Goal: Task Accomplishment & Management: Manage account settings

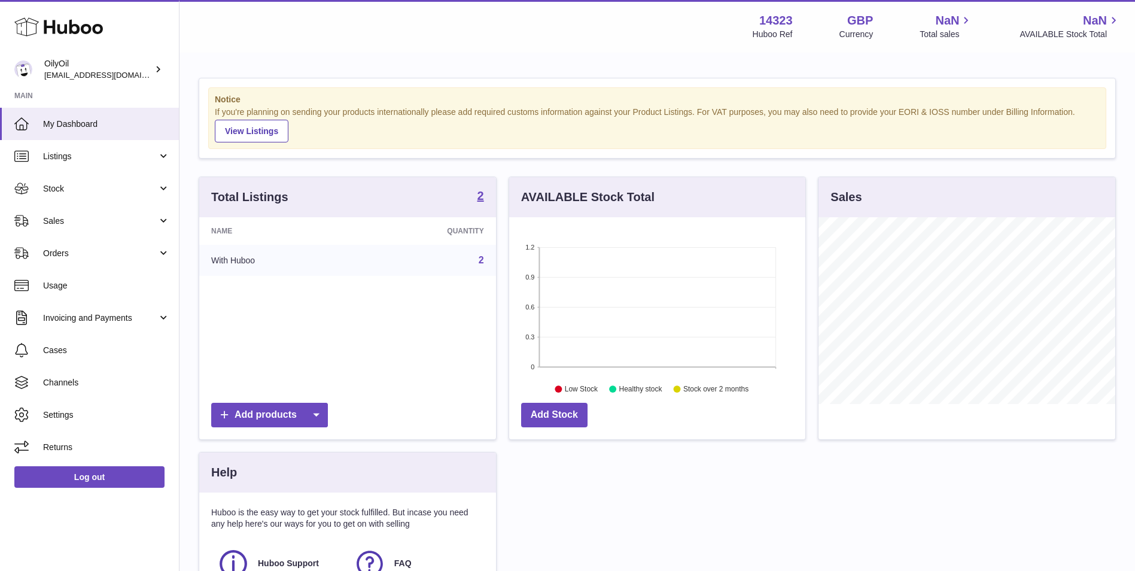
scroll to position [187, 296]
click at [484, 265] on td "2" at bounding box center [425, 260] width 140 height 31
click at [484, 260] on td "2" at bounding box center [425, 260] width 140 height 31
click at [481, 260] on link "2" at bounding box center [481, 260] width 5 height 10
